Goal: Check status

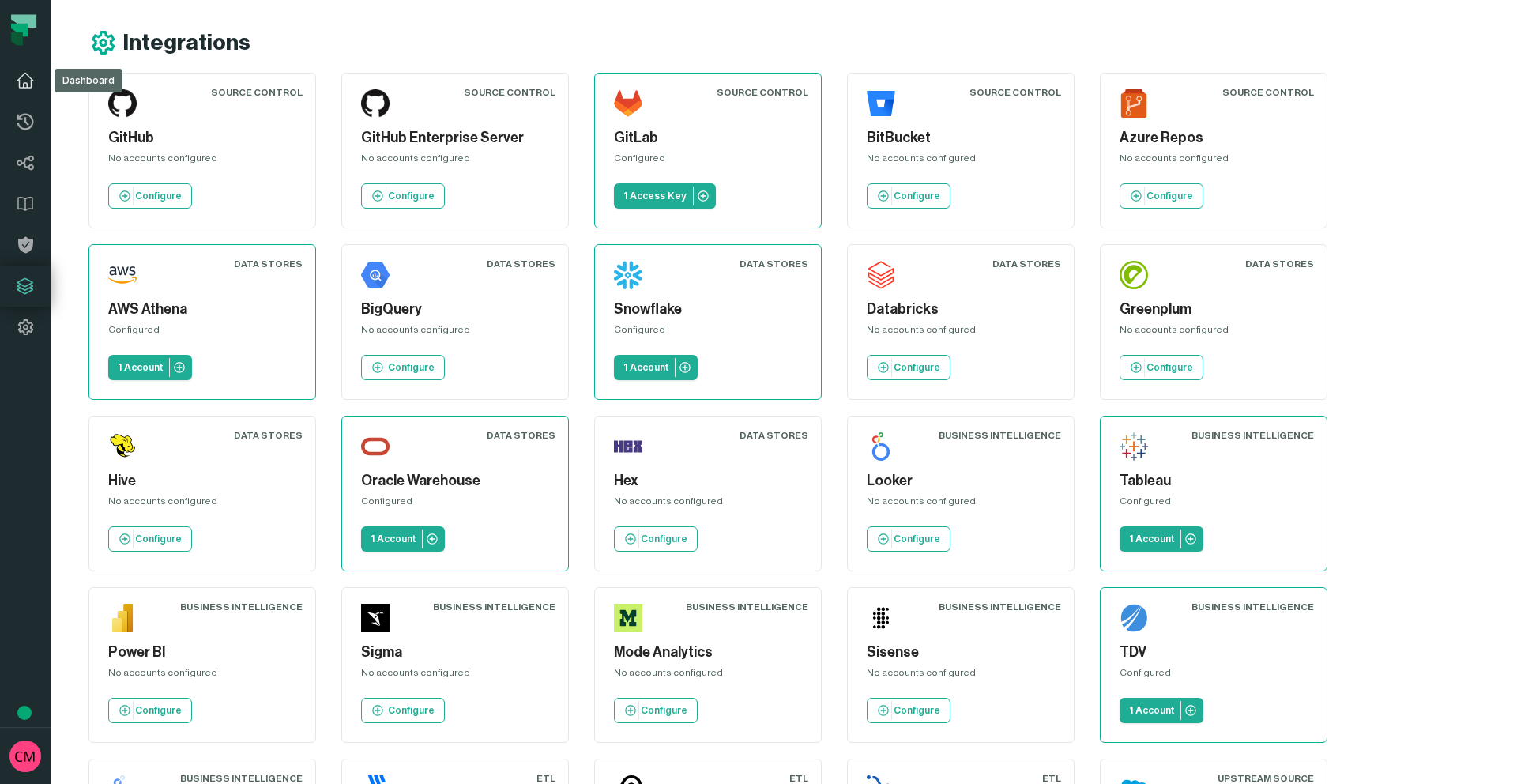
click at [21, 85] on icon at bounding box center [26, 80] width 19 height 19
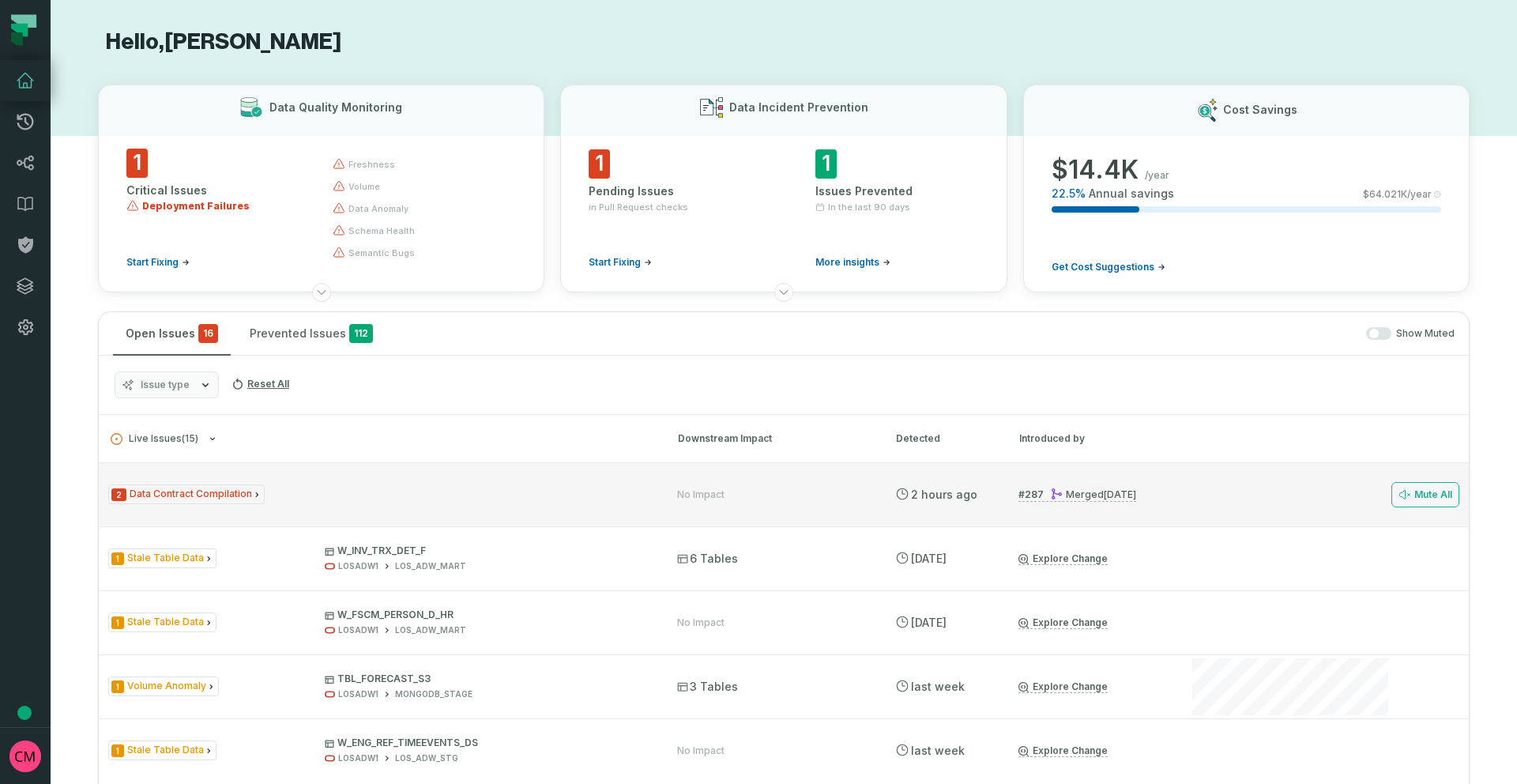
click at [224, 491] on span "2 Data Contract Compilation" at bounding box center [186, 494] width 156 height 20
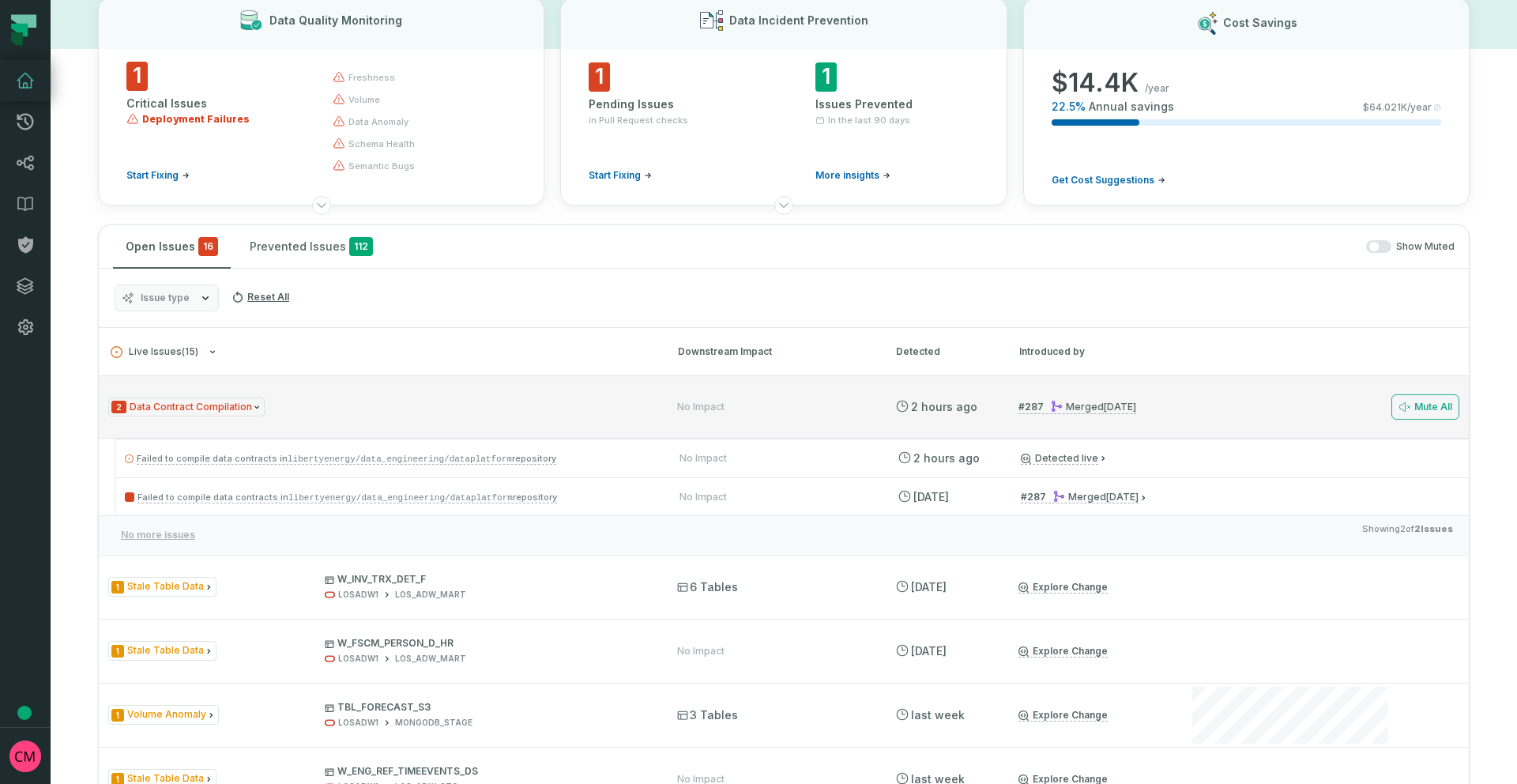
scroll to position [89, 0]
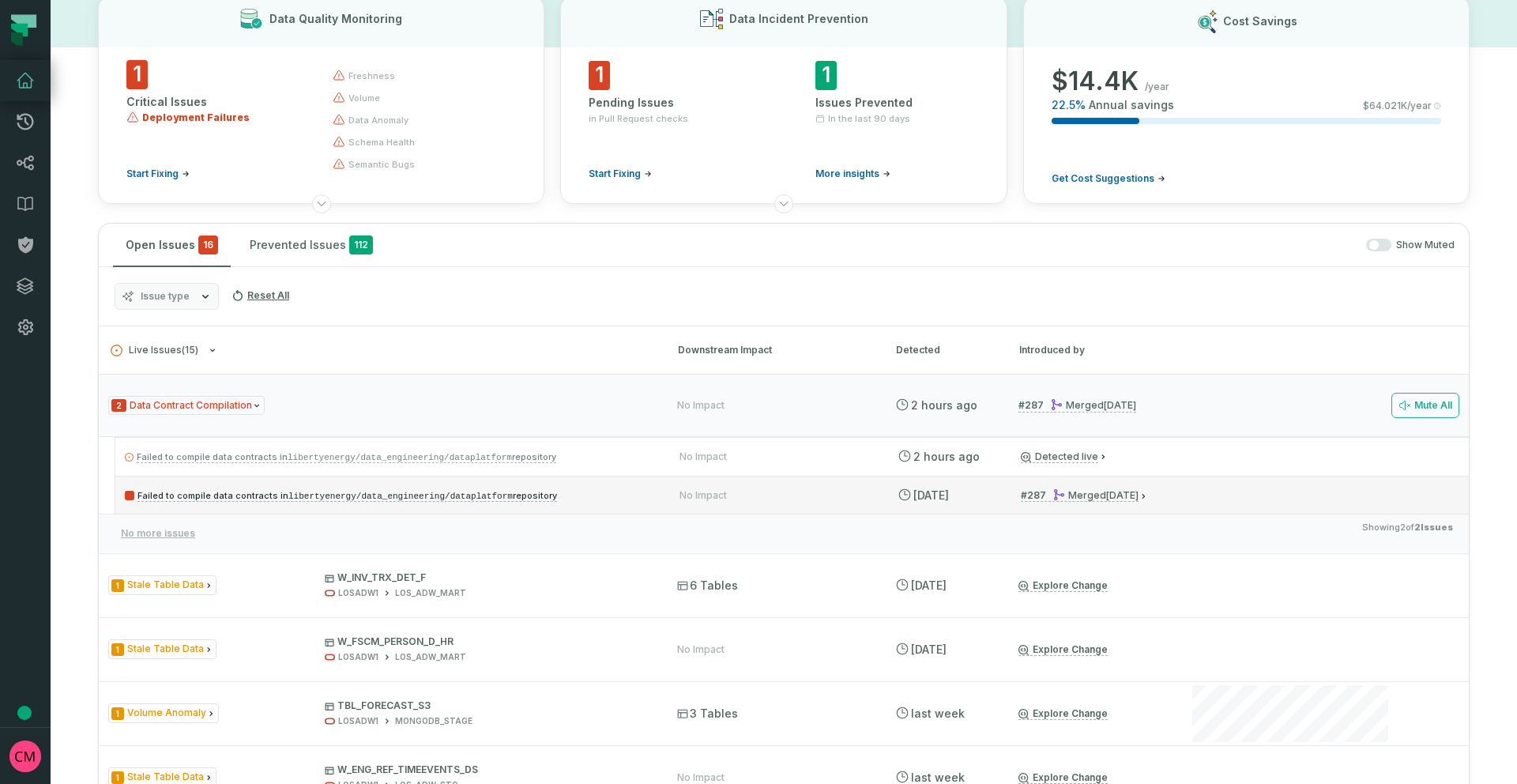
click at [353, 497] on code "libertyenergy/data_engineering/dataplatform" at bounding box center [400, 496] width 224 height 9
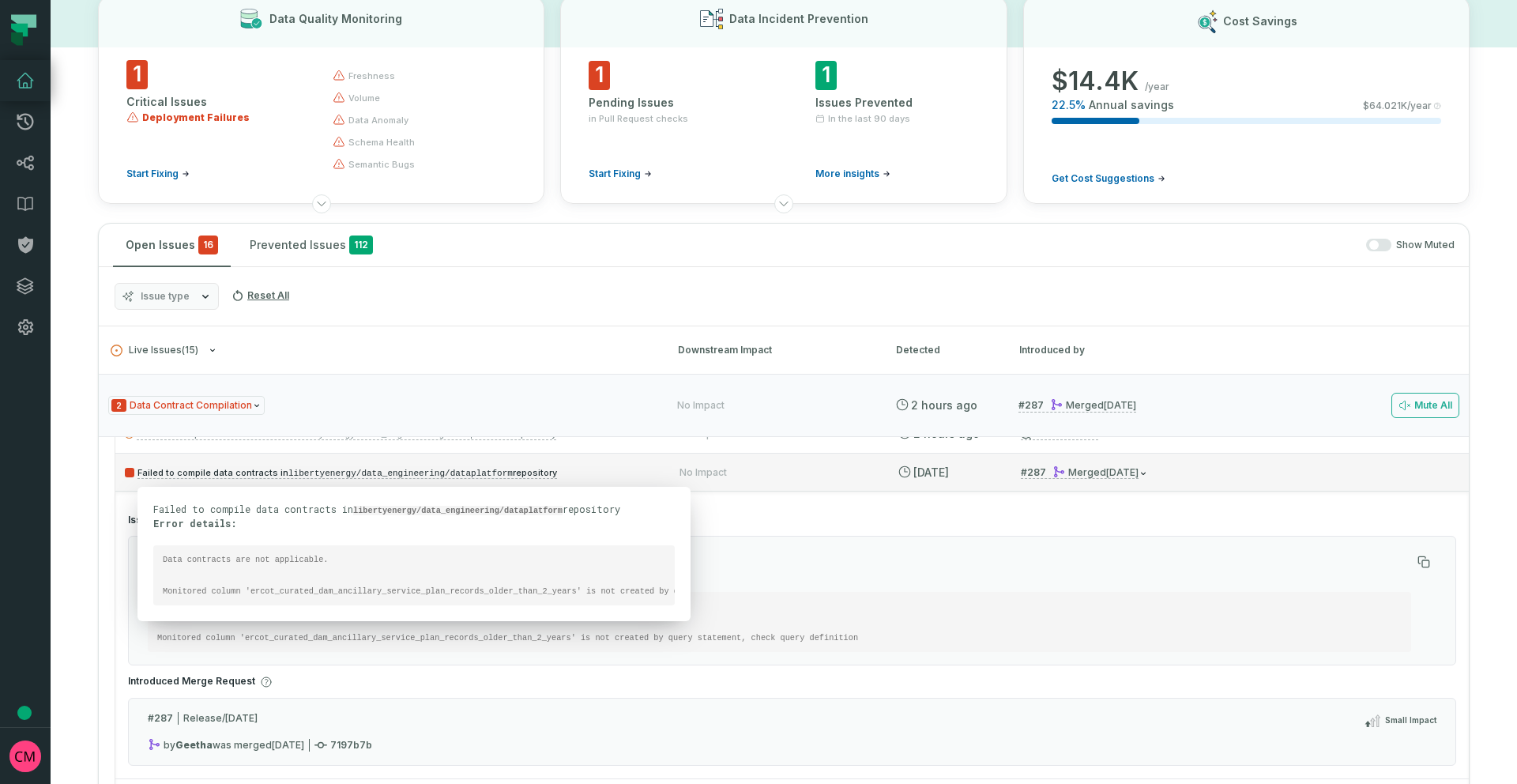
scroll to position [0, 0]
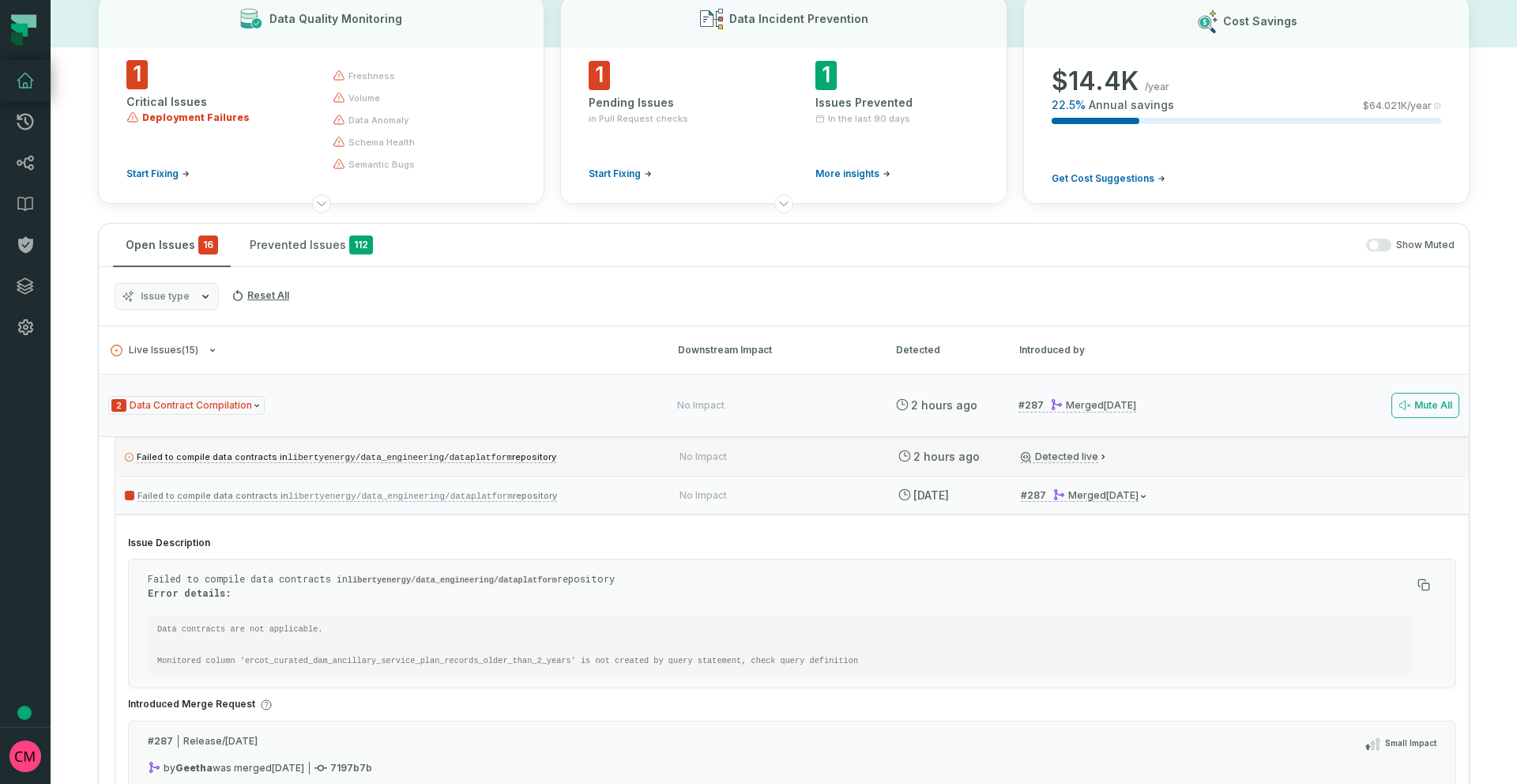
click at [335, 463] on p "Failed to compile data contracts in libertyenergy/data_engineering/dataplatform…" at bounding box center [387, 456] width 526 height 19
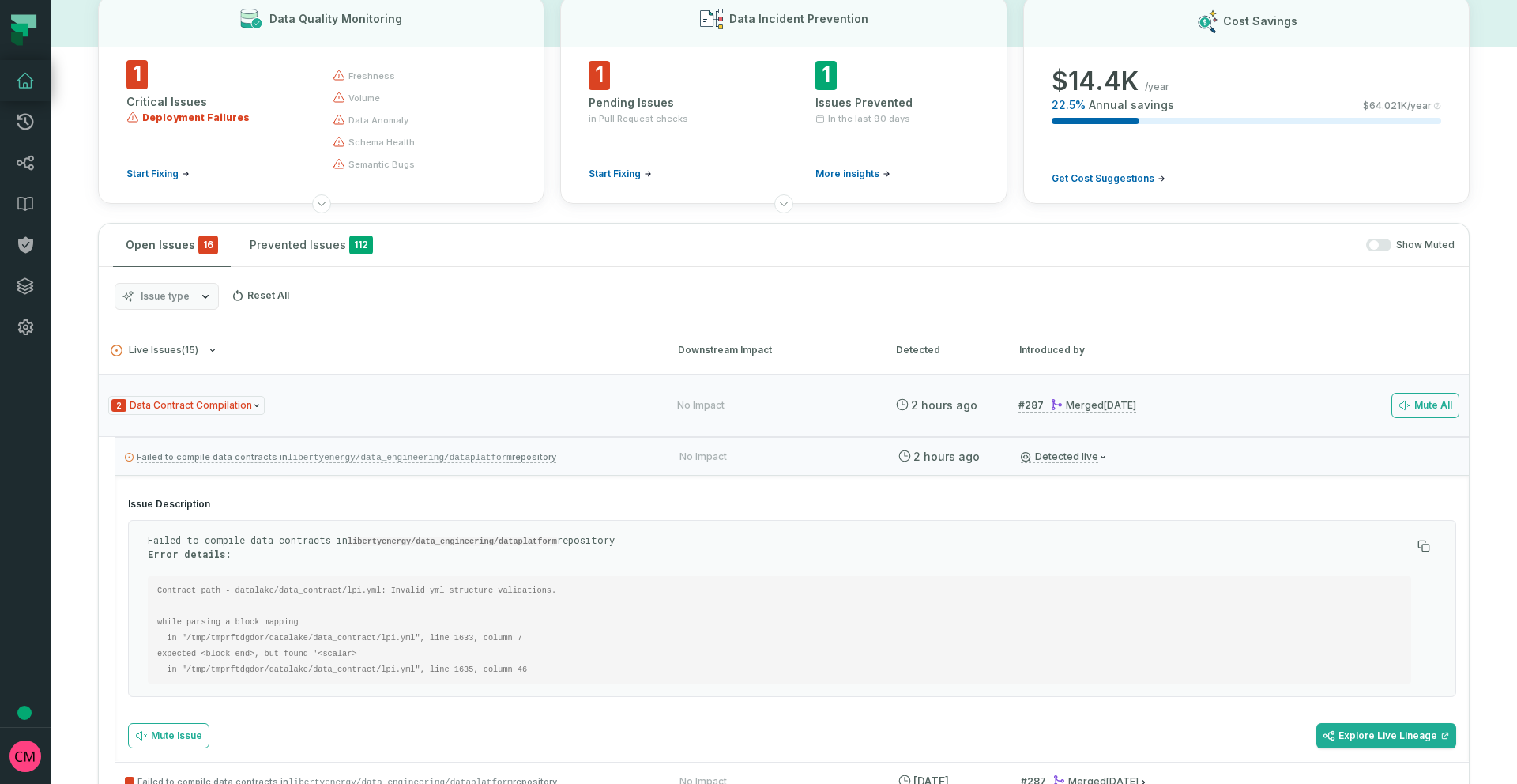
scroll to position [89, 0]
